Goal: Communication & Community: Answer question/provide support

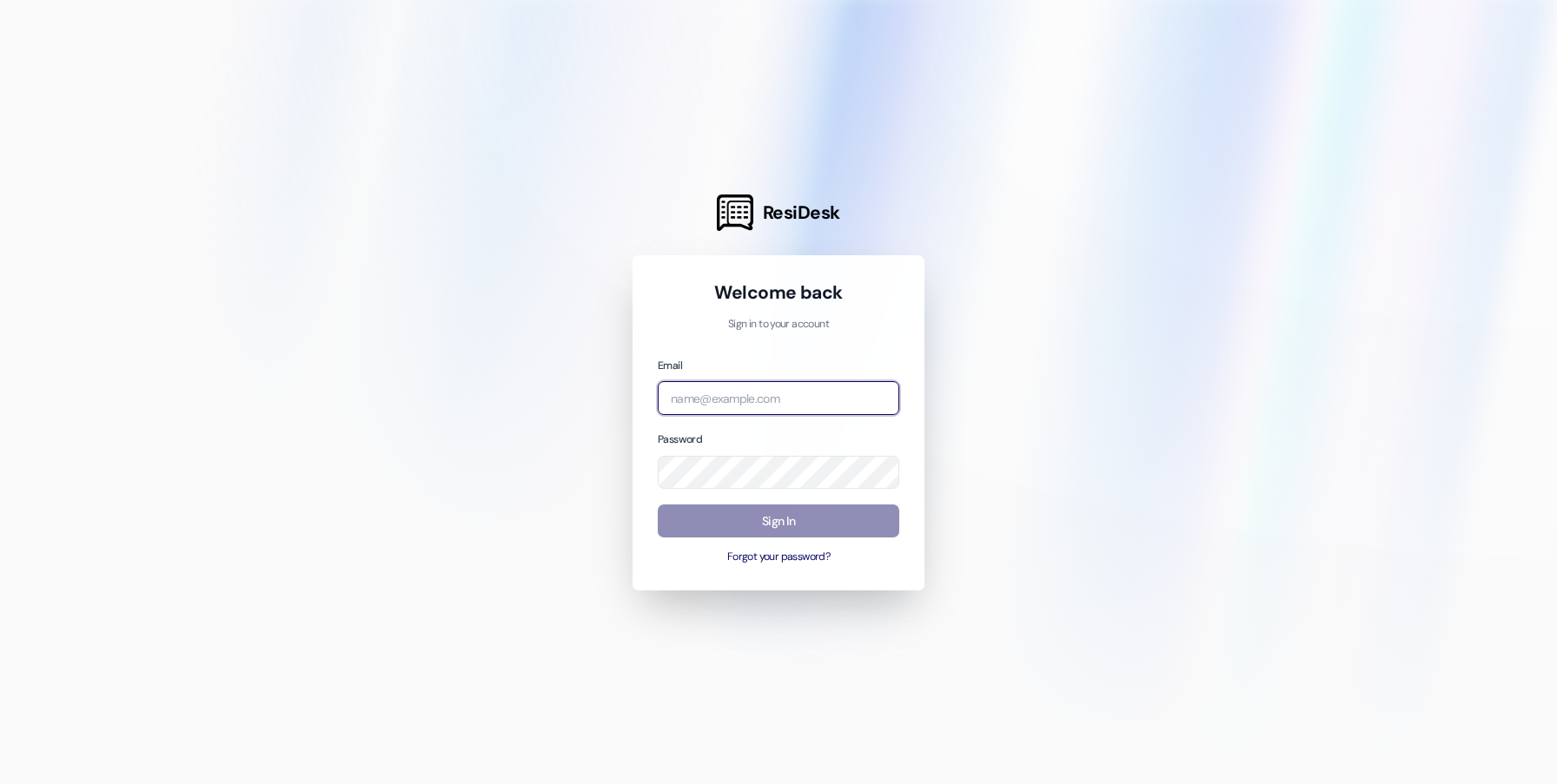
type input "msingh@redstoneresidential.com"
click at [796, 535] on button "Sign In" at bounding box center [778, 521] width 241 height 34
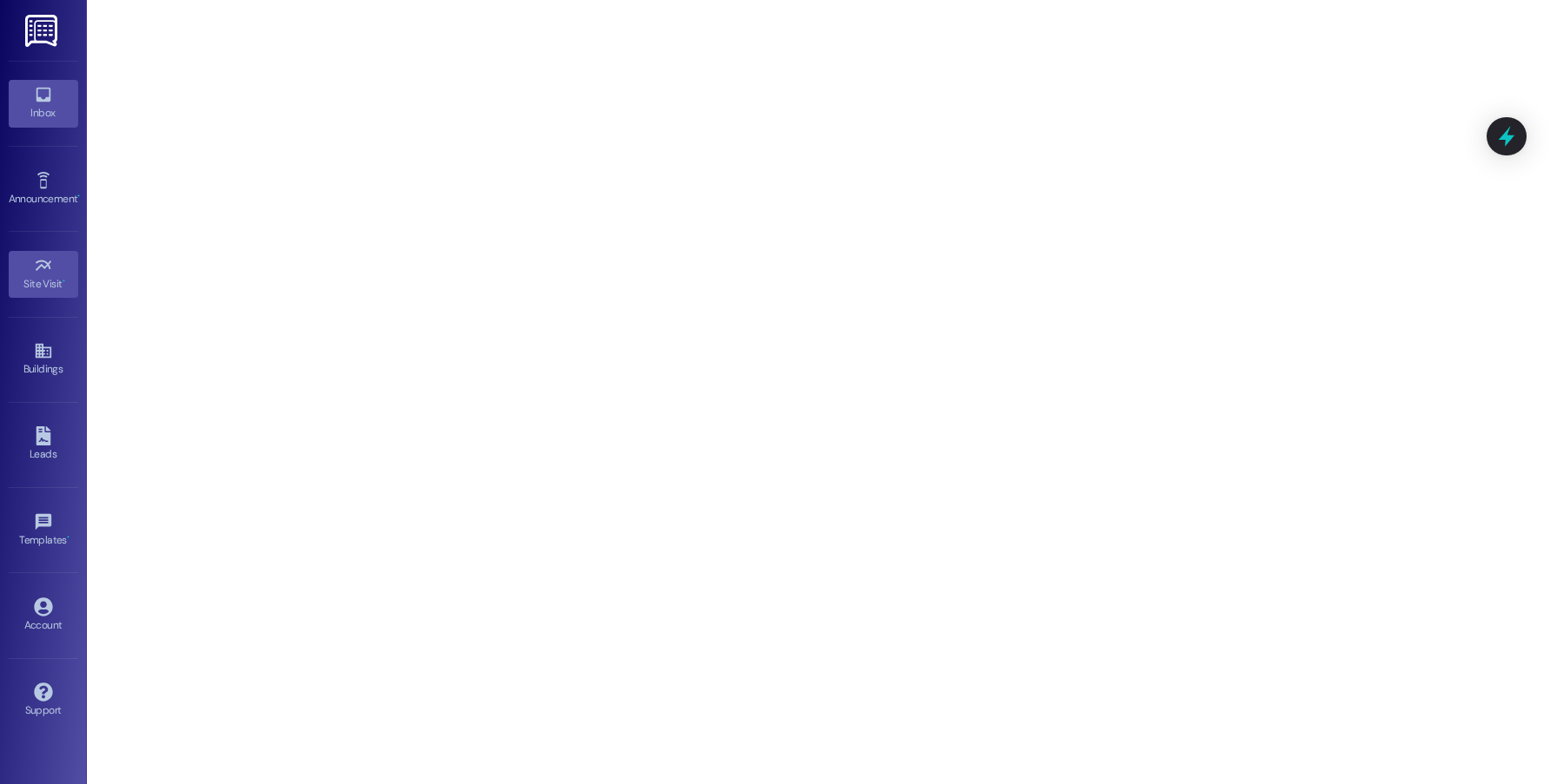
click at [51, 97] on icon at bounding box center [43, 94] width 19 height 19
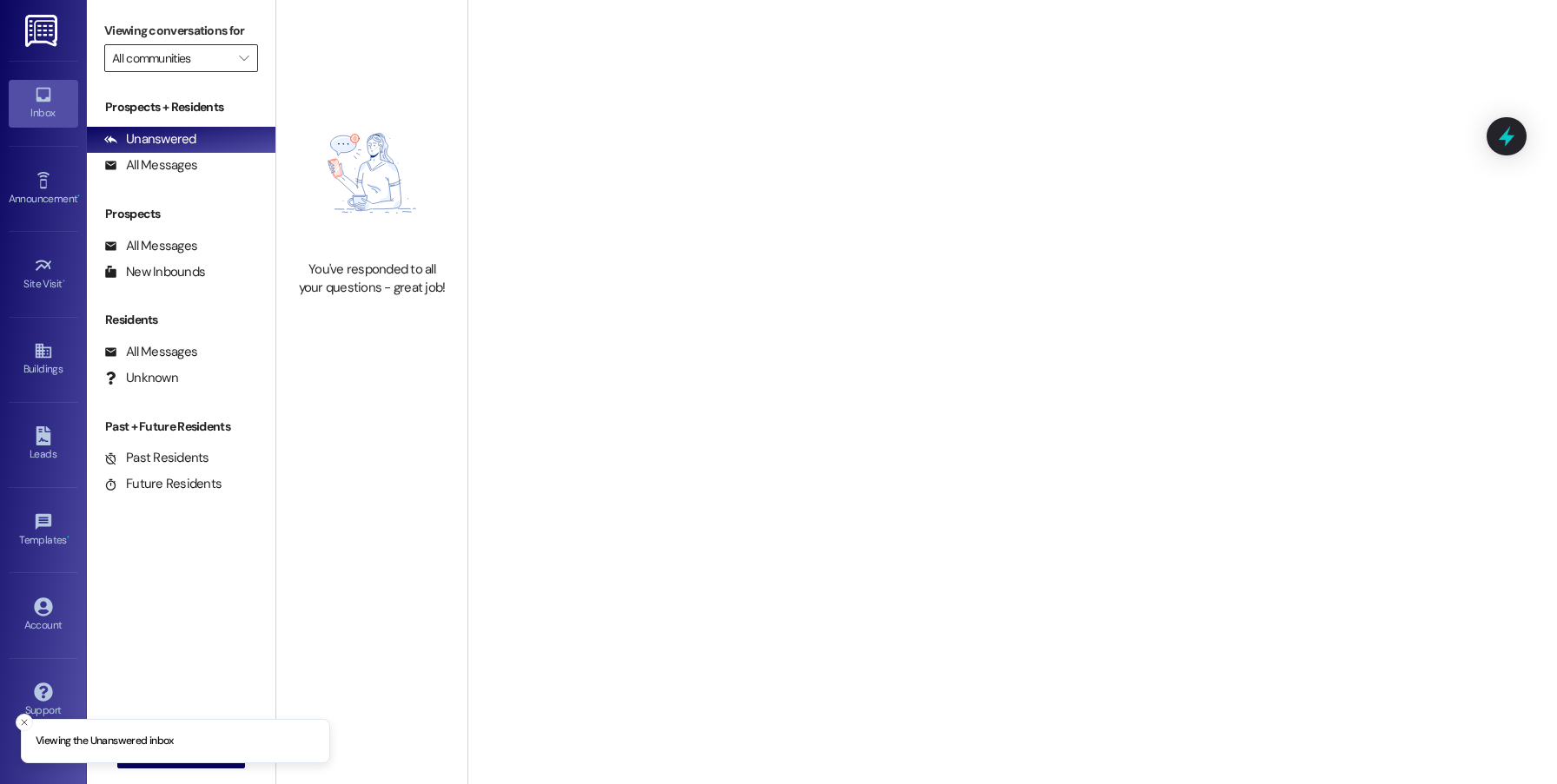
click at [176, 56] on input "All communities" at bounding box center [171, 58] width 118 height 28
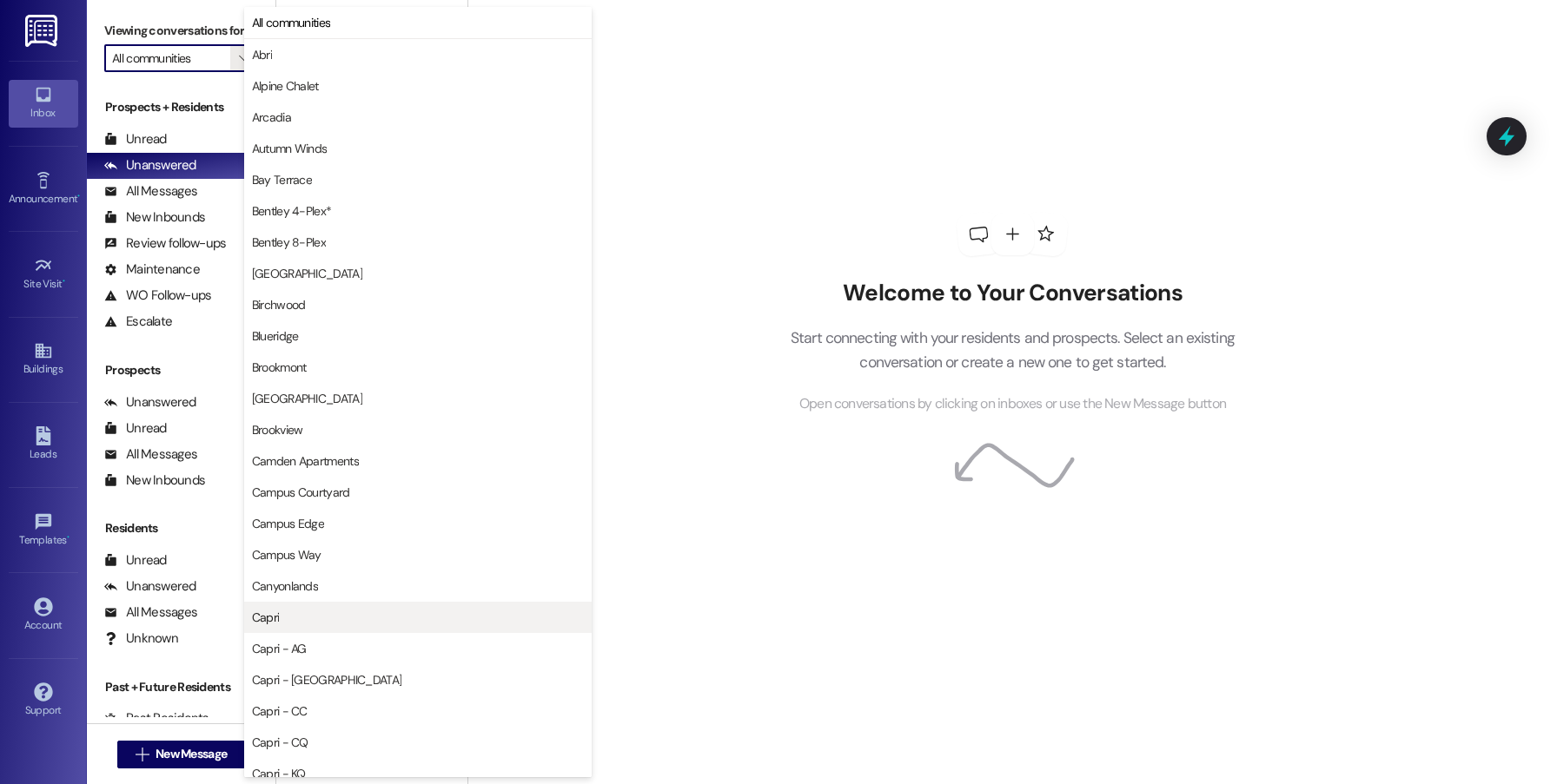
click at [324, 611] on span "Capri" at bounding box center [417, 617] width 332 height 18
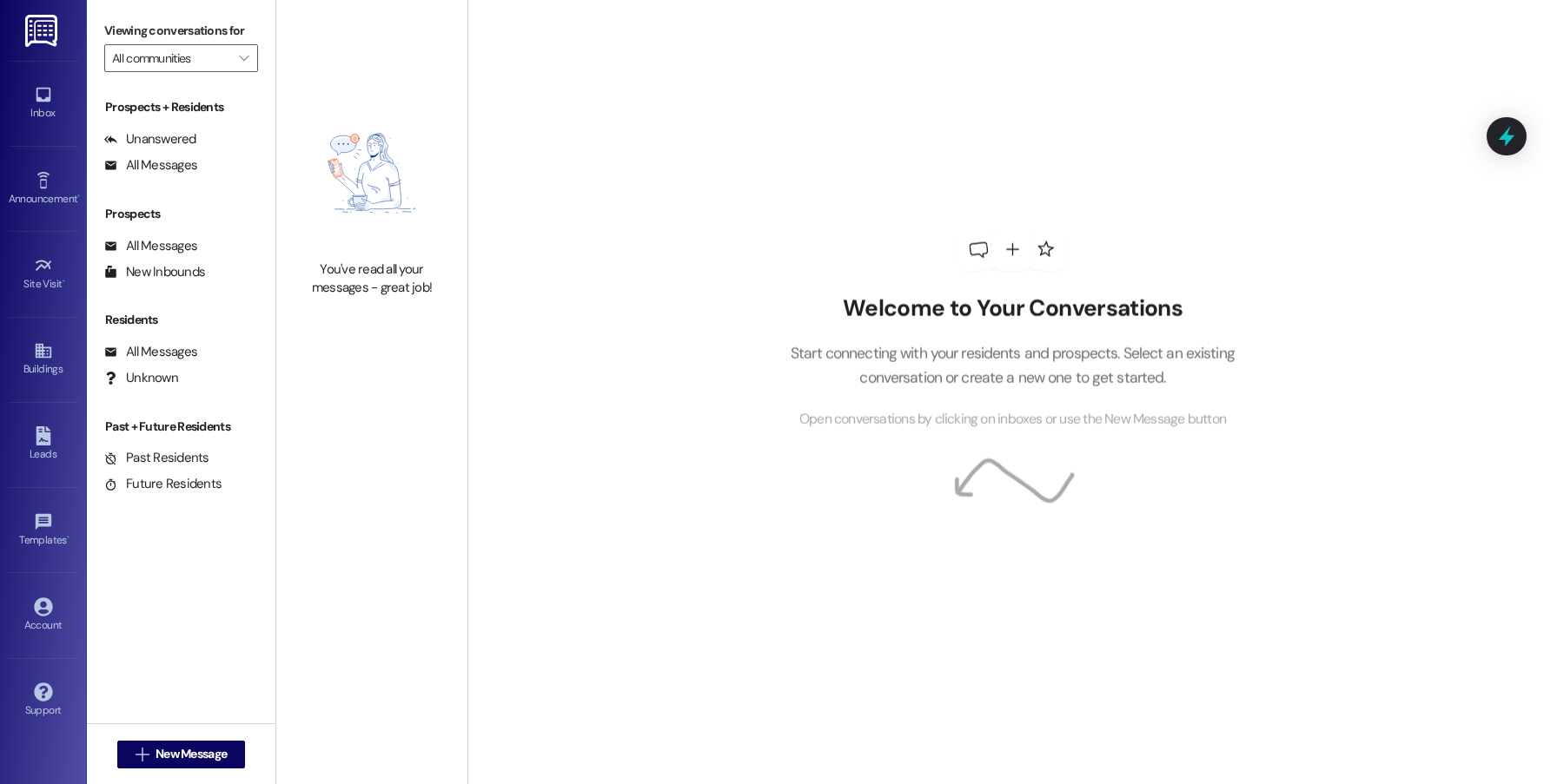
type input "Capri"
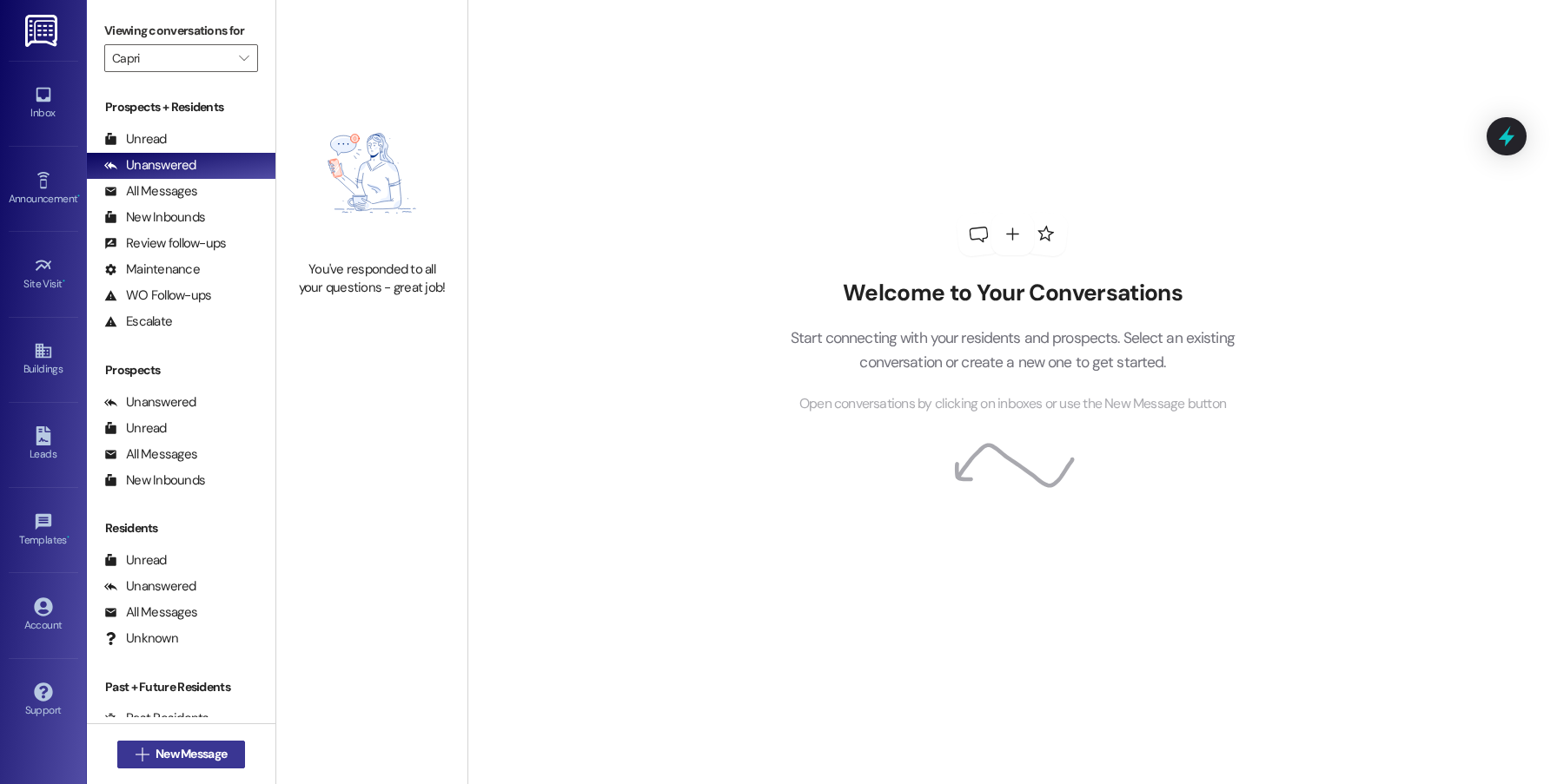
click at [200, 752] on span "New Message" at bounding box center [191, 754] width 71 height 18
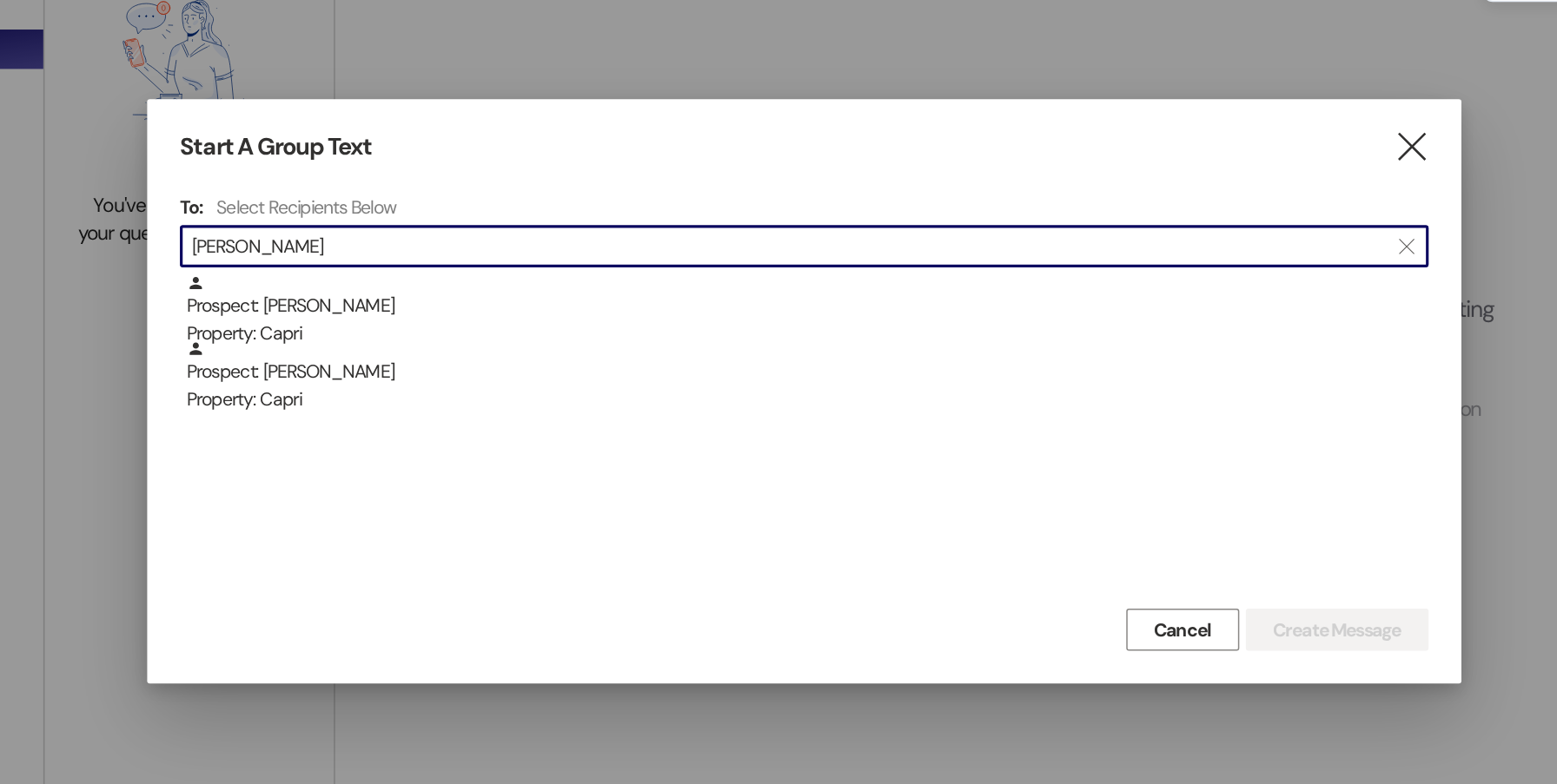
type input "cerutti"
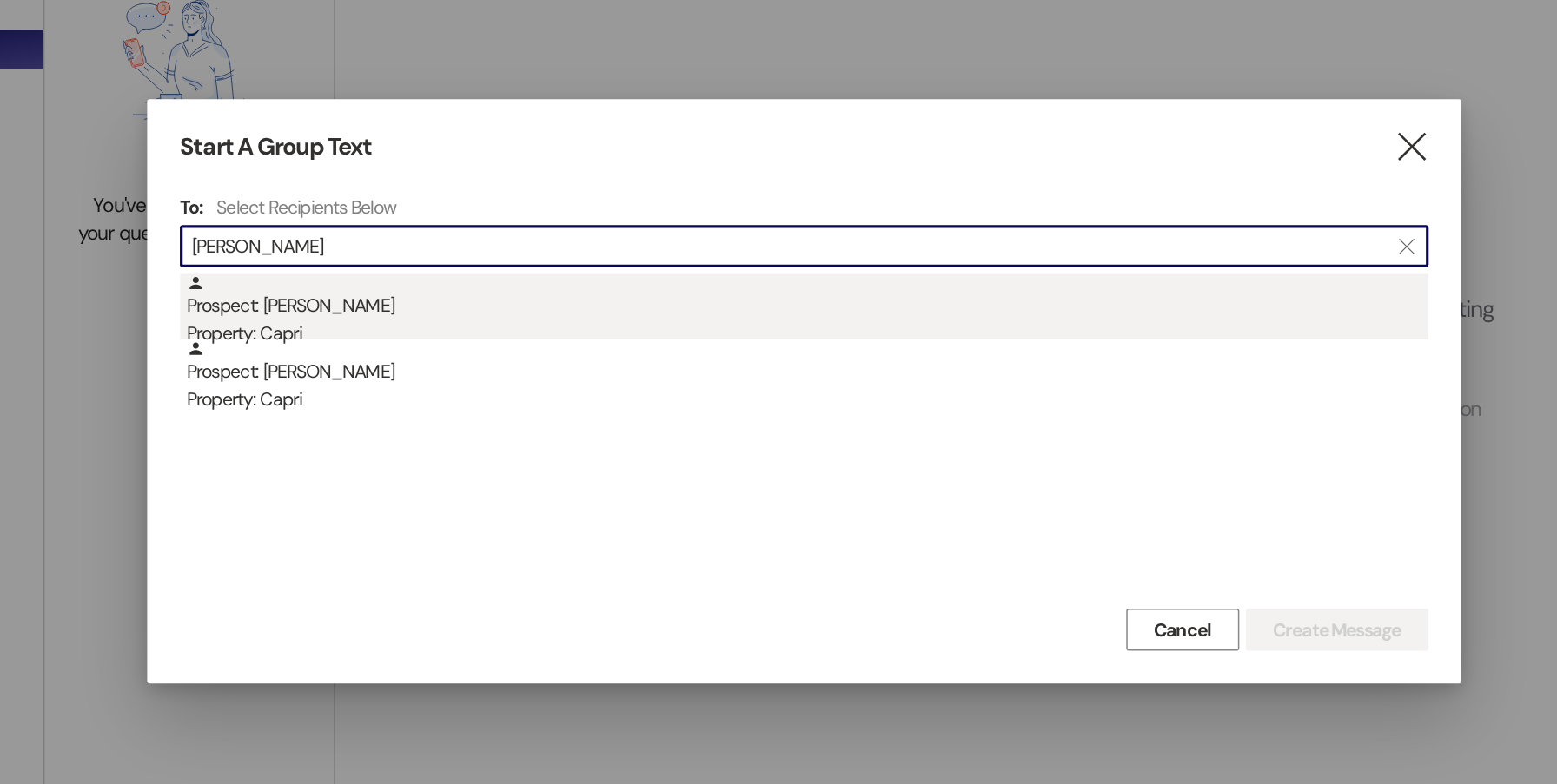
click at [618, 333] on div "Prospect: Elizabeth Cerutti Property: Capri" at bounding box center [780, 339] width 821 height 50
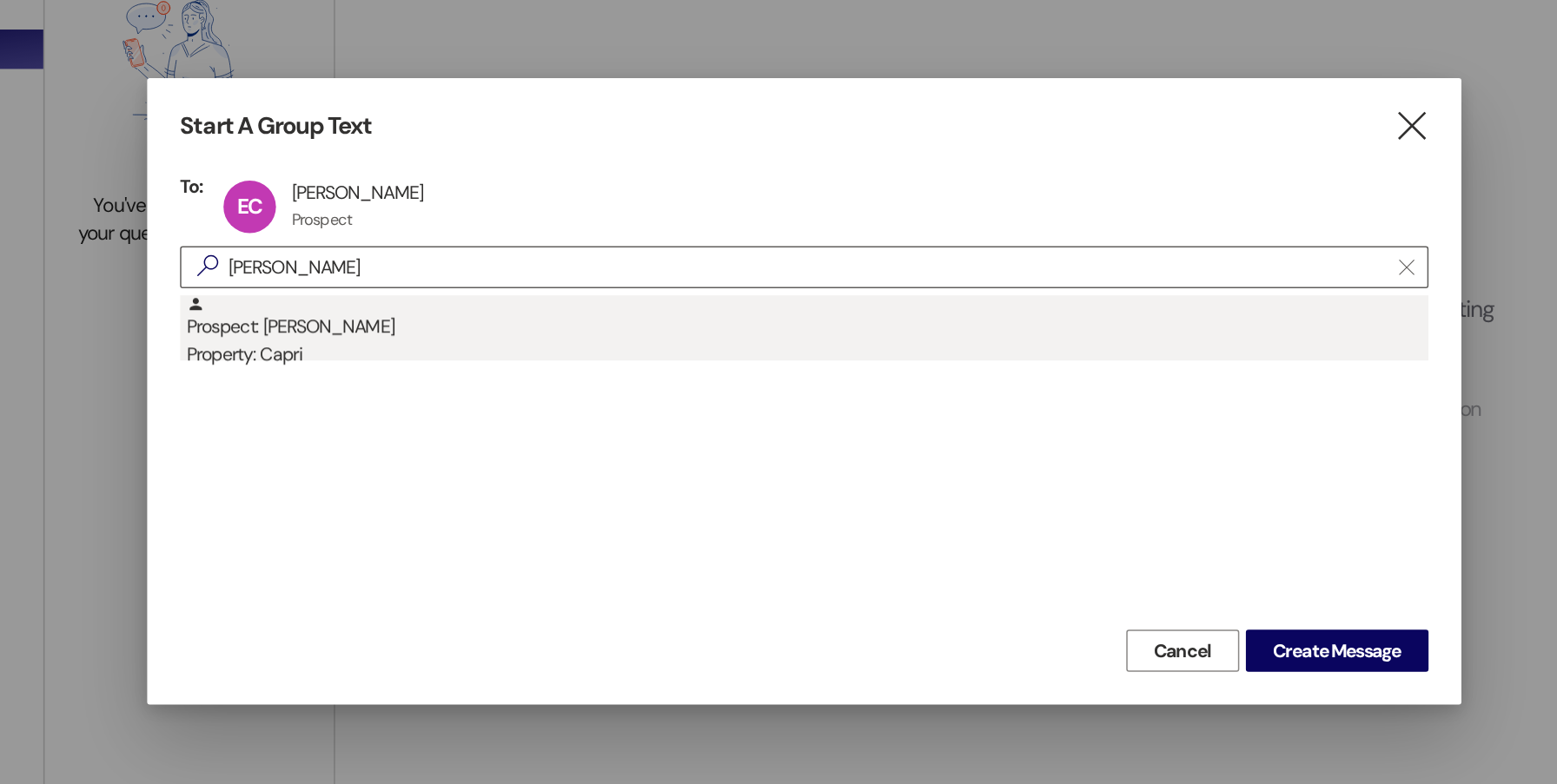
click at [617, 353] on div "Prospect: Mason Cerutti Property: Capri" at bounding box center [780, 353] width 821 height 50
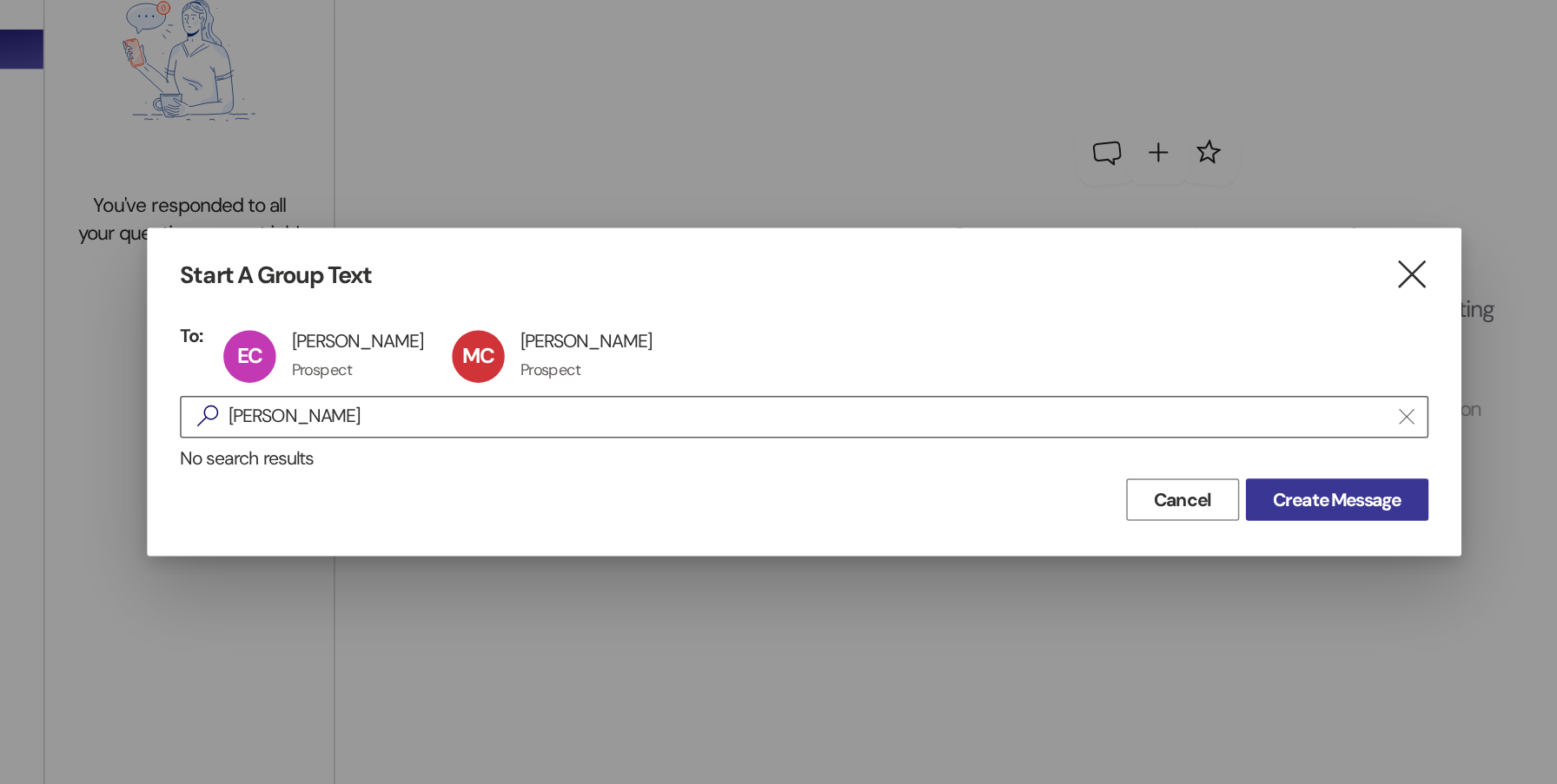
click at [1145, 450] on button "Create Message" at bounding box center [1130, 464] width 121 height 28
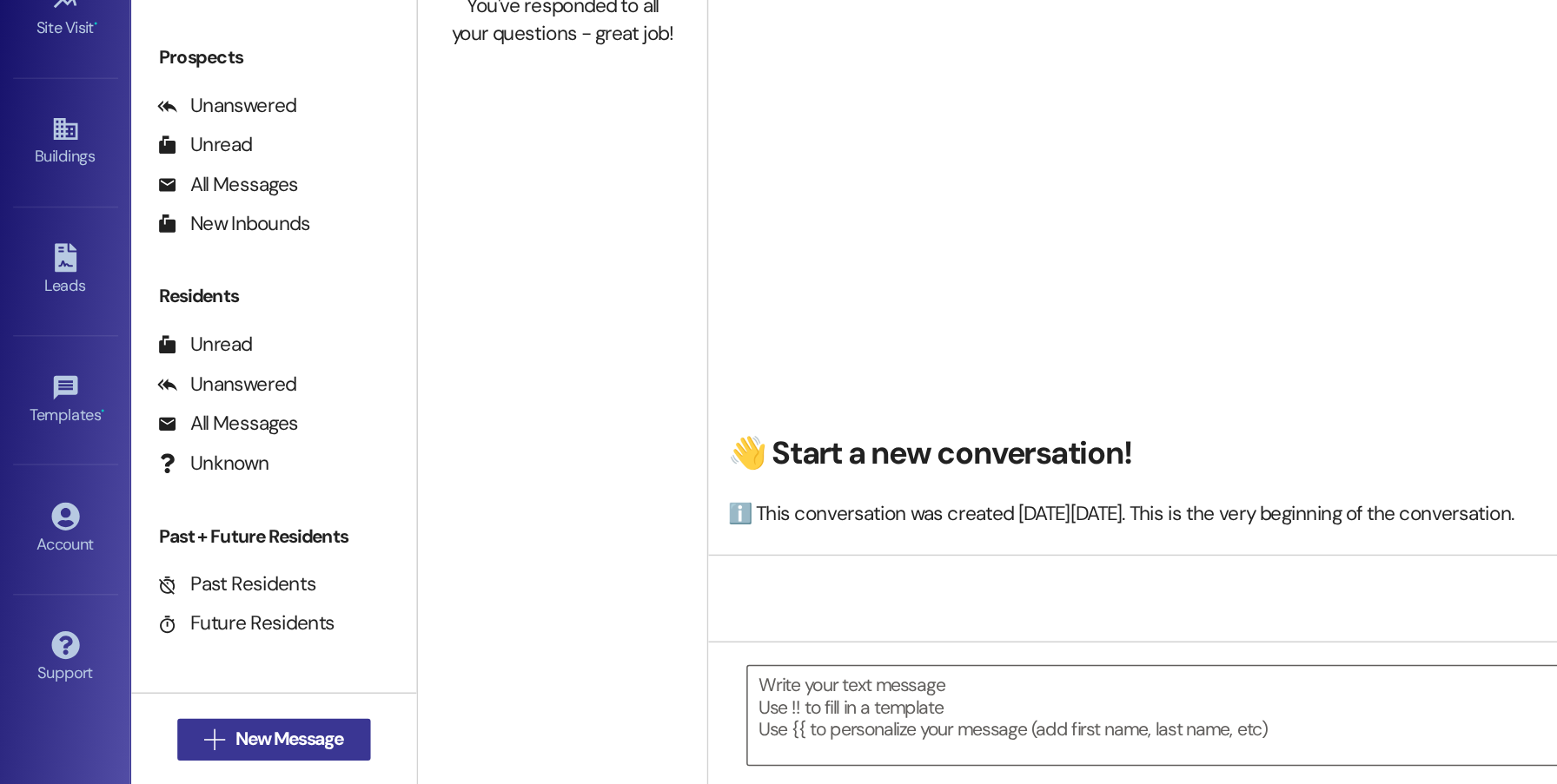
click at [172, 751] on span "New Message" at bounding box center [191, 754] width 71 height 18
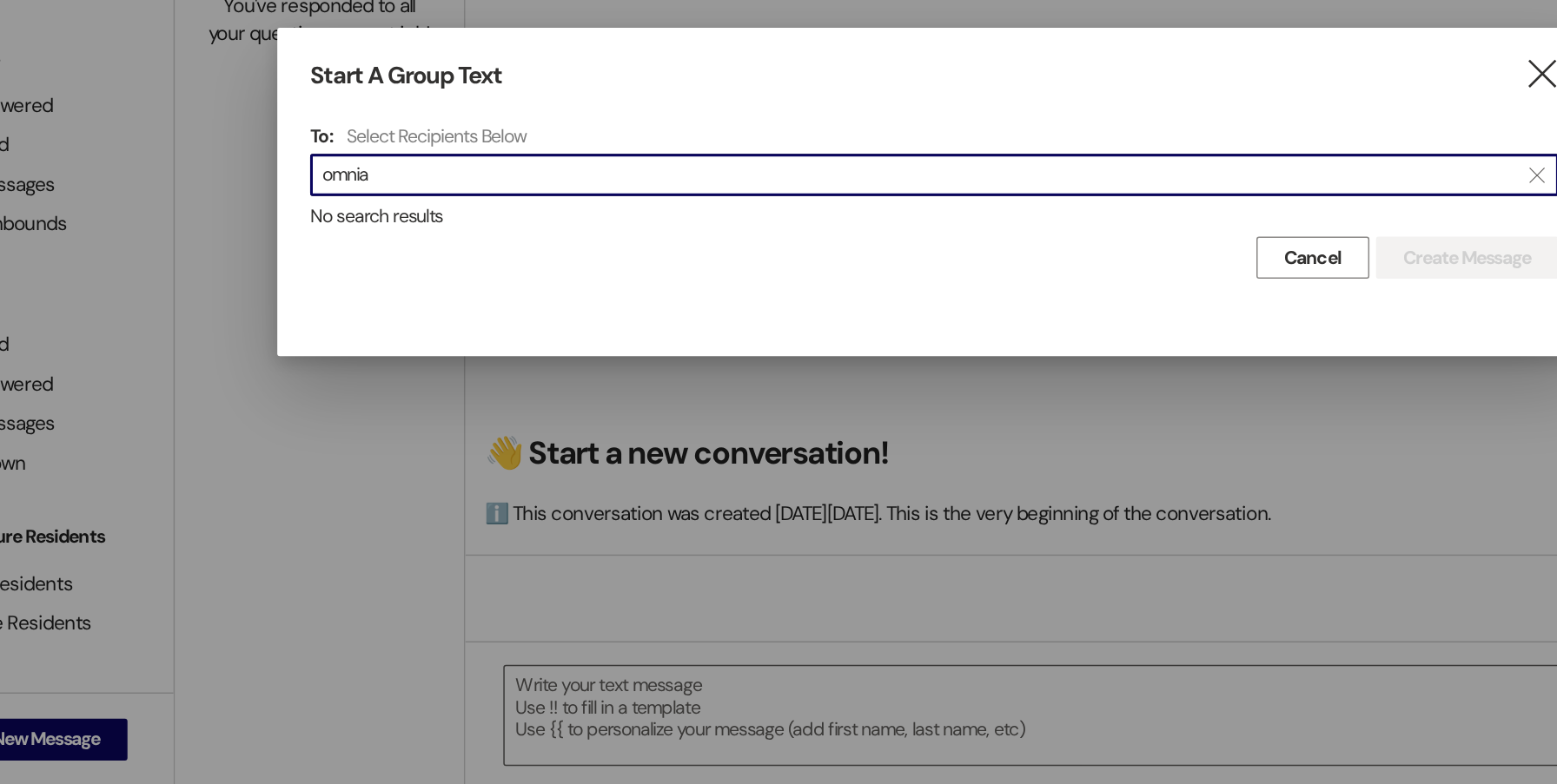
type input "omnia"
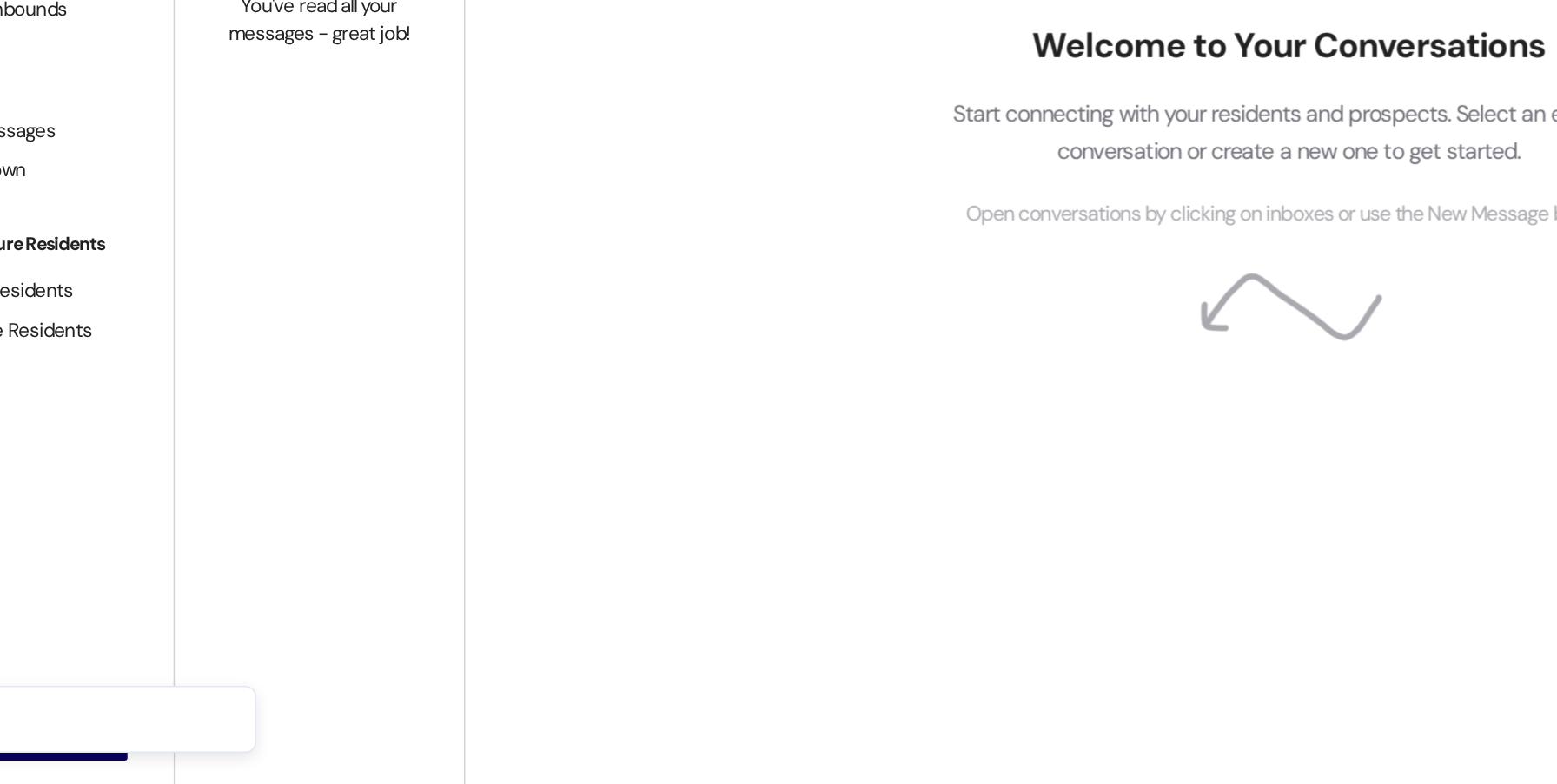
type input "Capri"
